Goal: Information Seeking & Learning: Find specific page/section

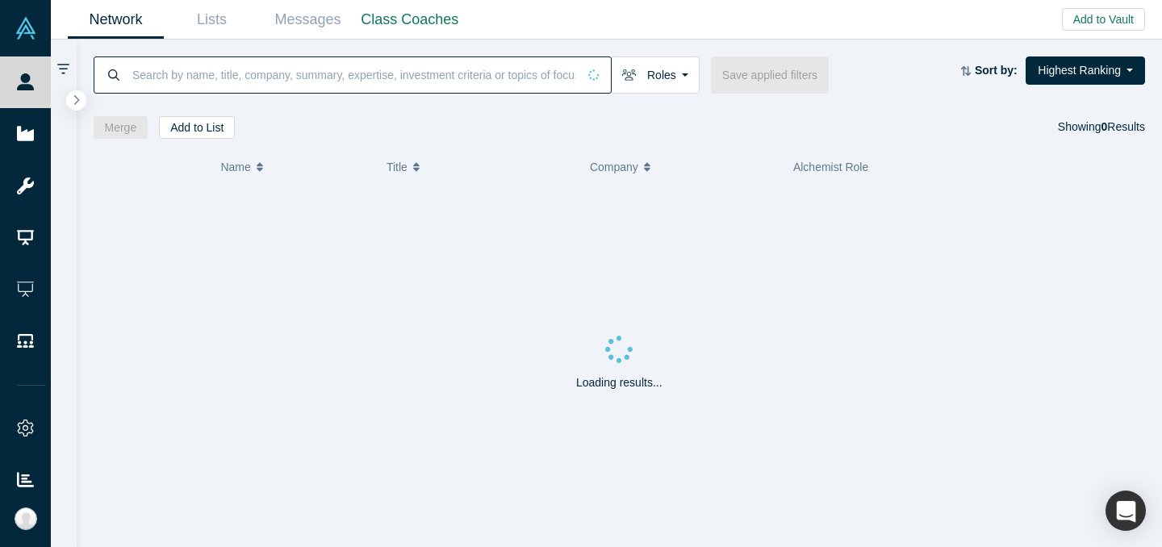
click at [479, 69] on input at bounding box center [354, 75] width 446 height 38
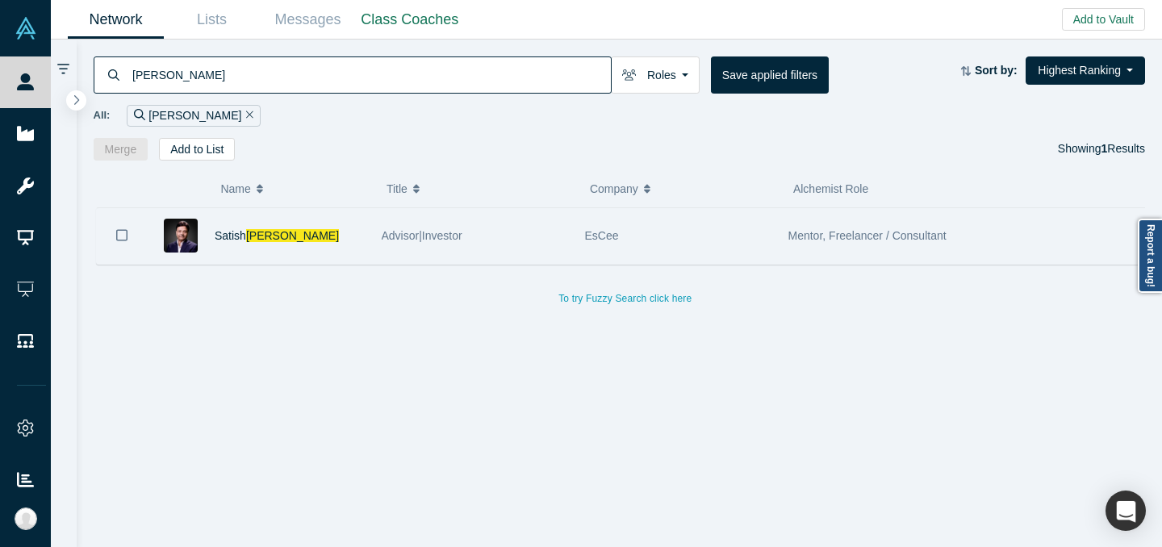
type input "bargava"
click at [560, 249] on div "Advisor|Investor" at bounding box center [475, 236] width 186 height 56
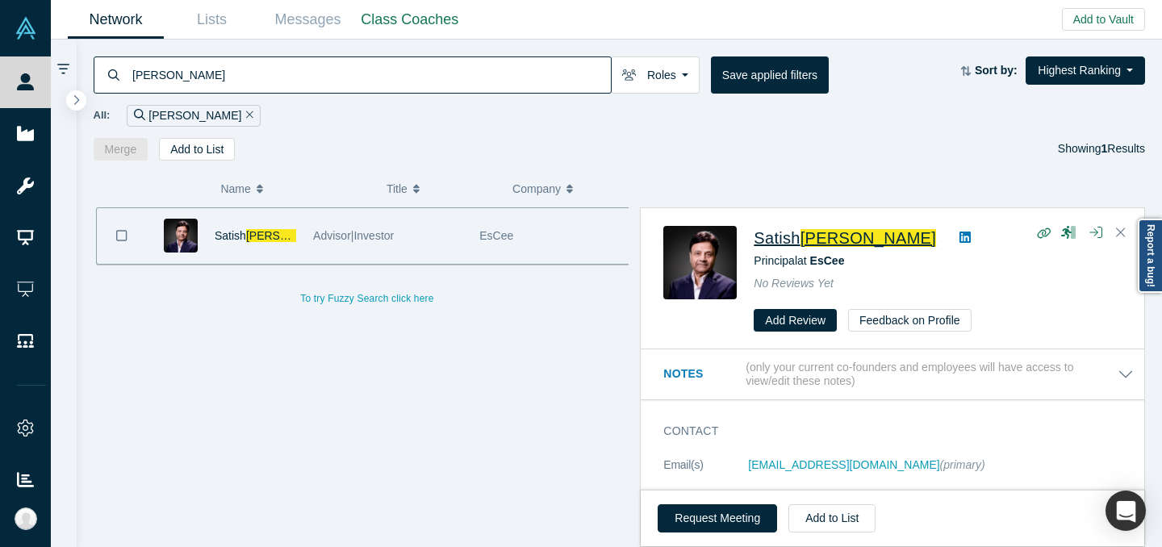
click at [799, 233] on span "Satish" at bounding box center [776, 238] width 46 height 18
